Goal: Information Seeking & Learning: Find specific fact

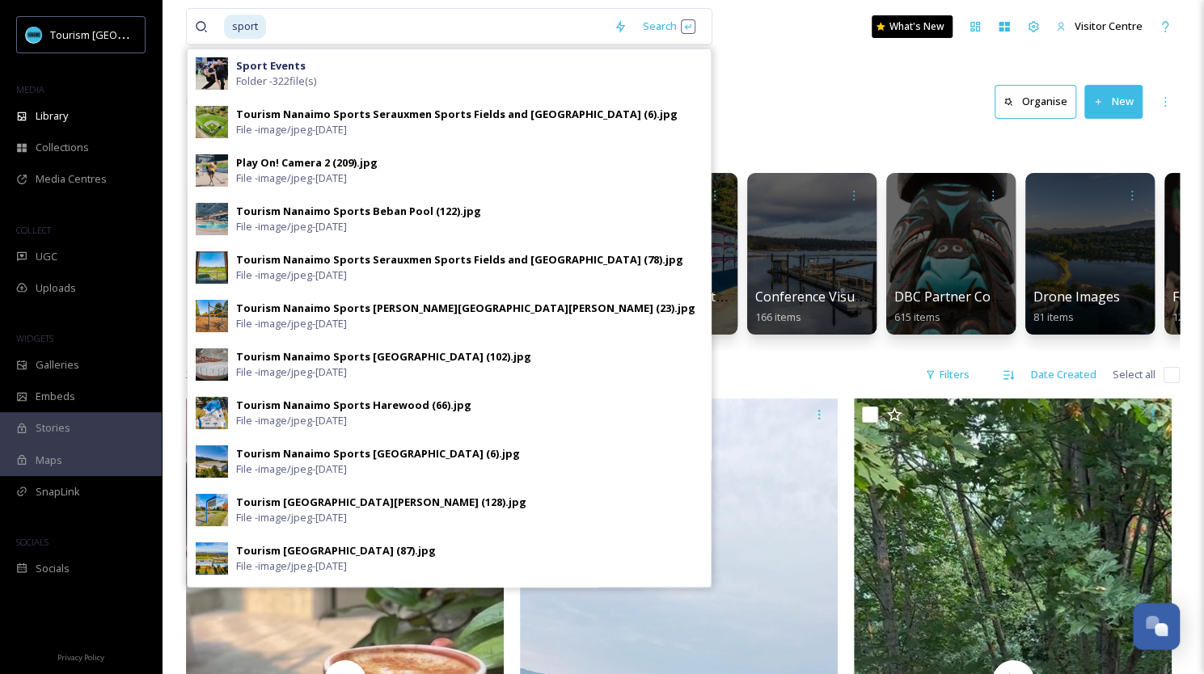
drag, startPoint x: 526, startPoint y: 28, endPoint x: 131, endPoint y: -6, distance: 396.0
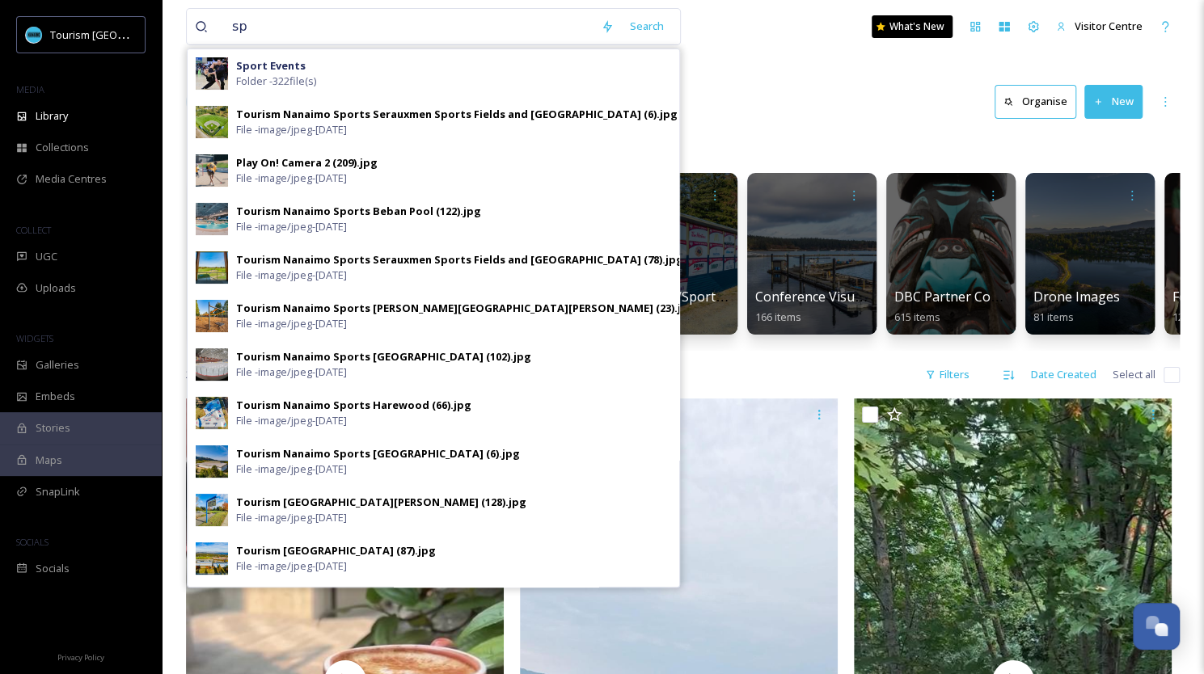
type input "s"
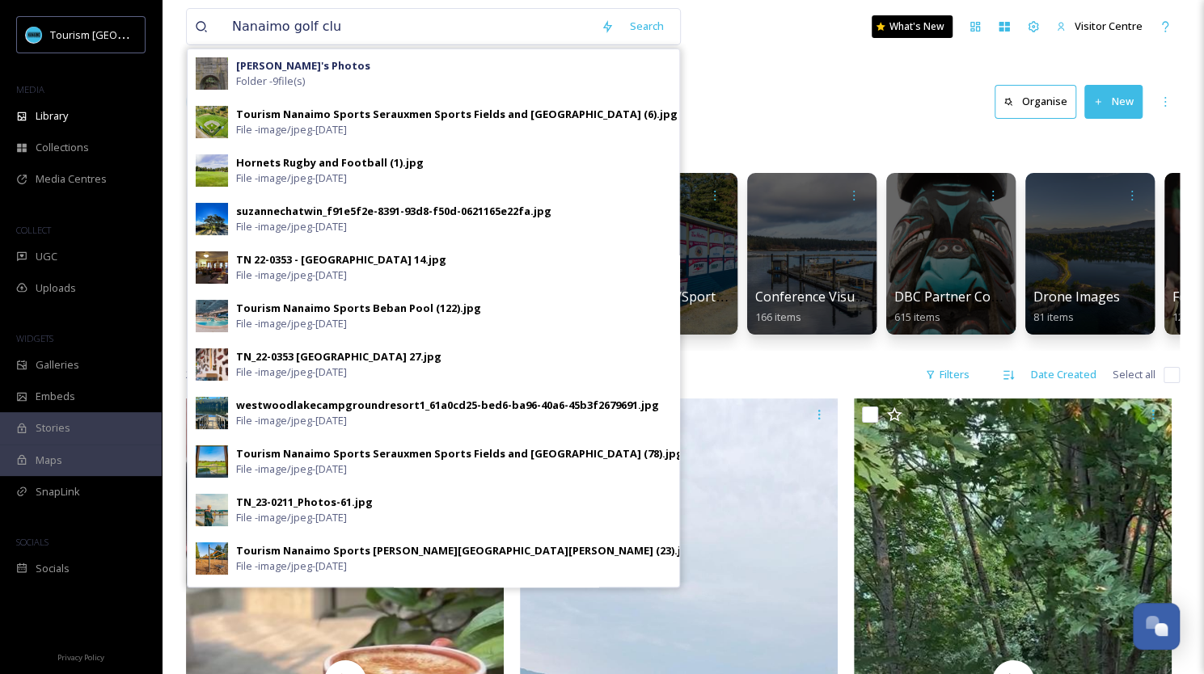
type input "Nanaimo golf club"
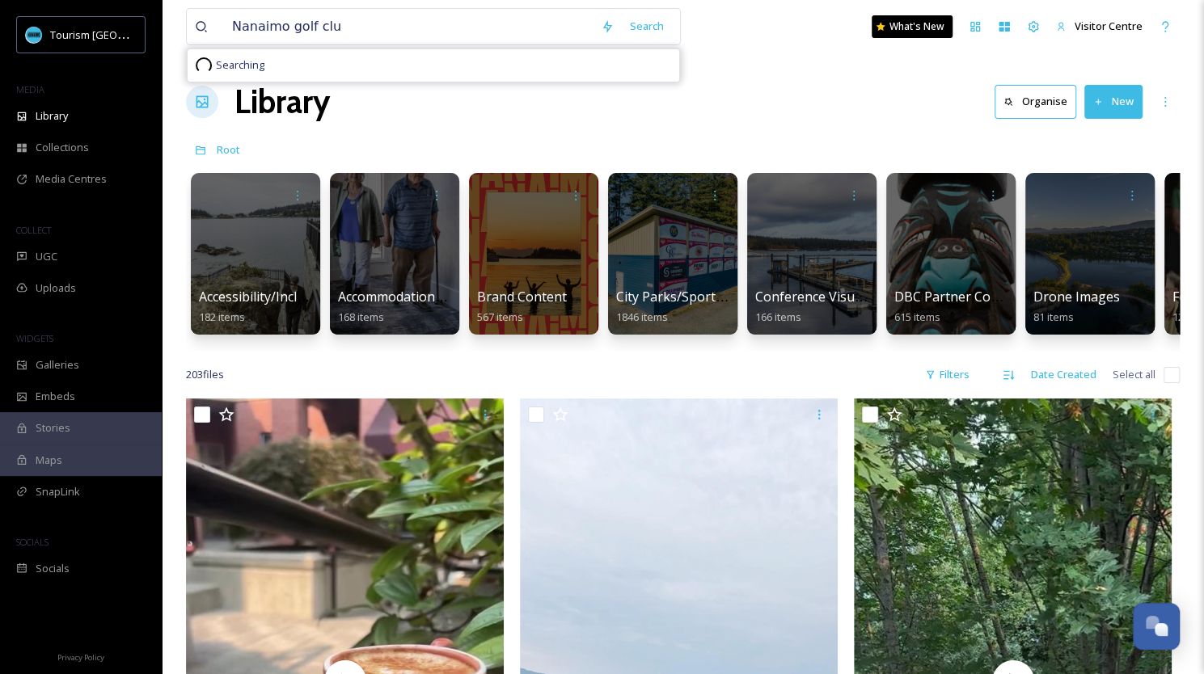
type input "Nanaimo golf club"
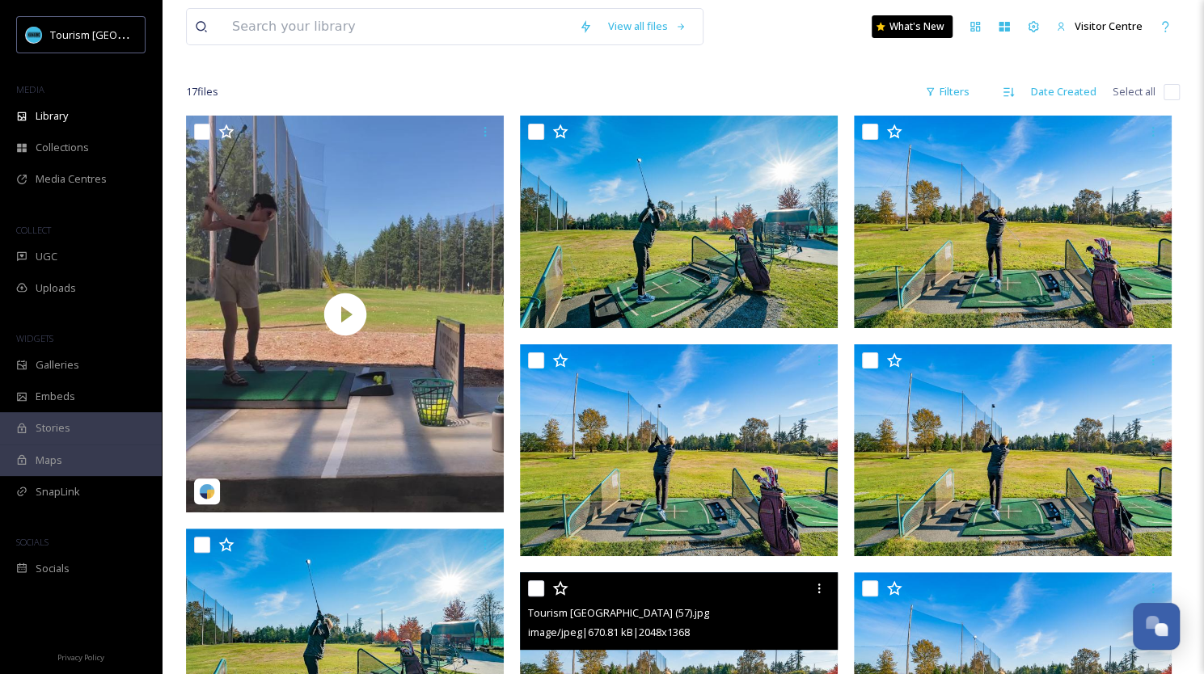
scroll to position [82, 0]
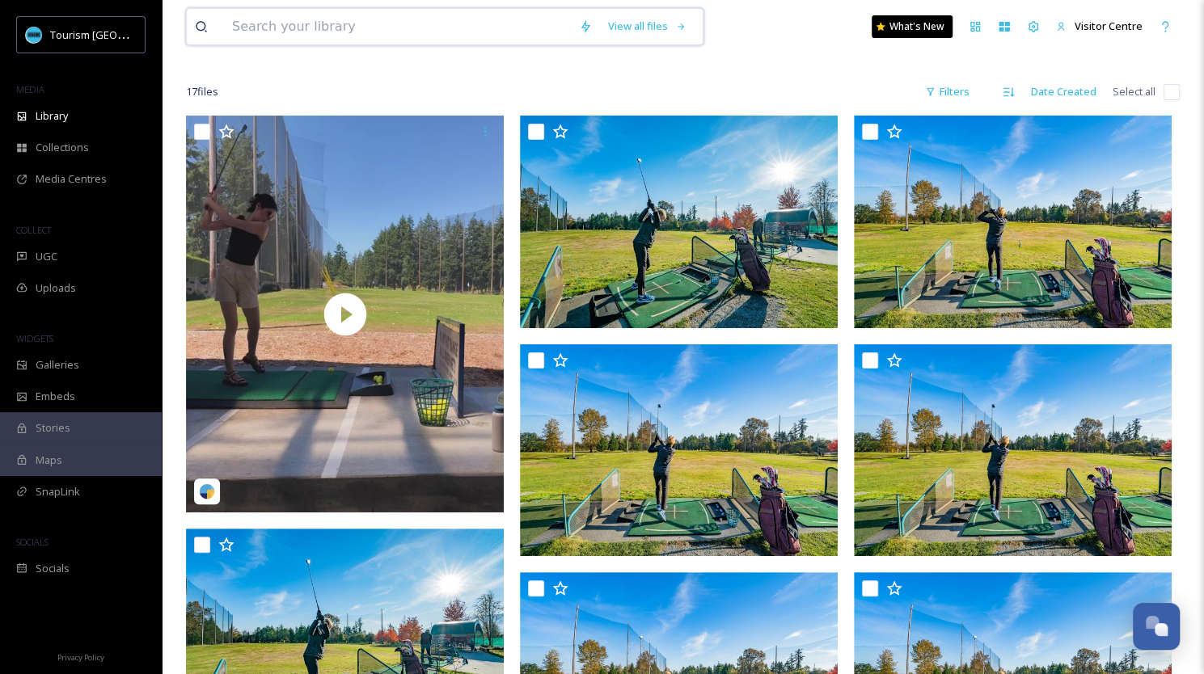
click at [342, 24] on input at bounding box center [397, 27] width 347 height 36
click at [60, 359] on span "Galleries" at bounding box center [58, 364] width 44 height 15
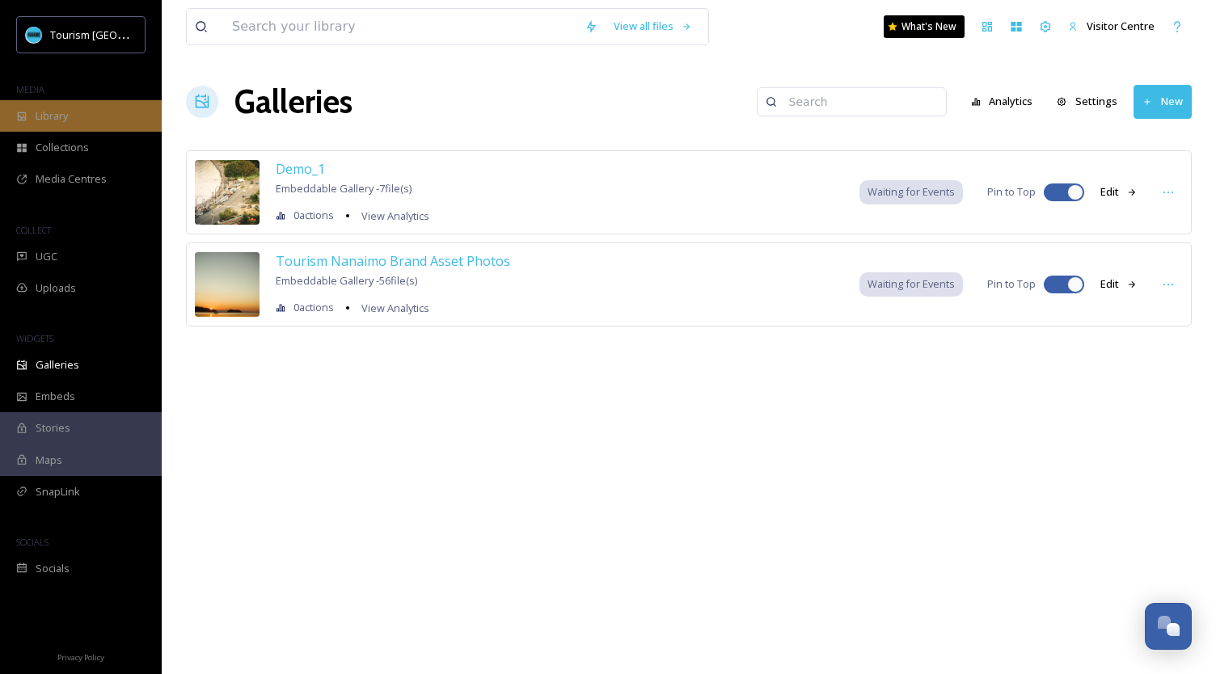
click at [64, 124] on div "Library" at bounding box center [81, 116] width 162 height 32
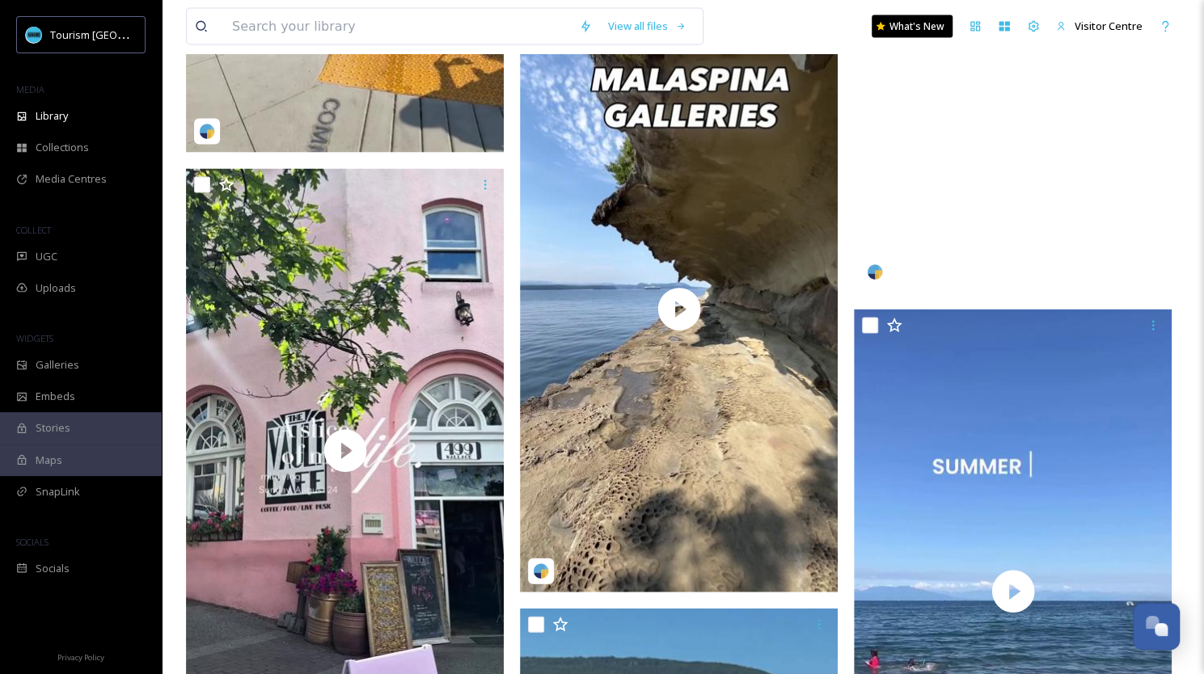
scroll to position [1988, 0]
